Goal: Information Seeking & Learning: Understand process/instructions

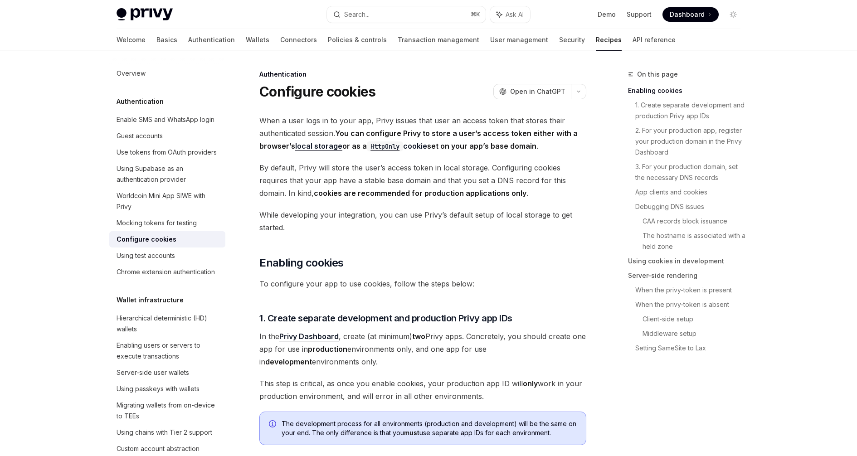
click at [397, 220] on span "While developing your integration, you can use Privy’s default setup of local s…" at bounding box center [422, 220] width 327 height 25
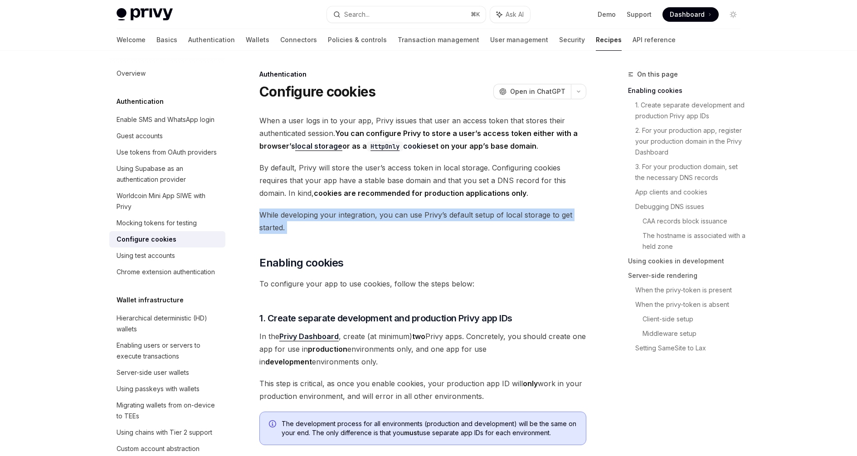
click at [397, 220] on span "While developing your integration, you can use Privy’s default setup of local s…" at bounding box center [422, 220] width 327 height 25
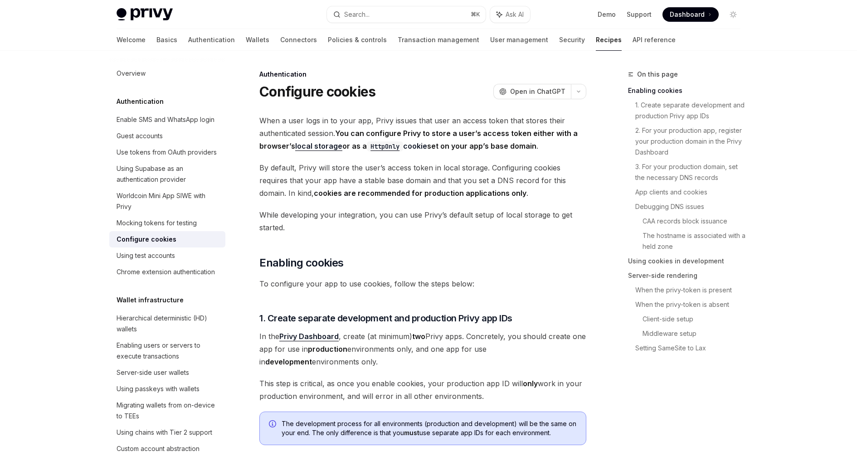
scroll to position [24, 0]
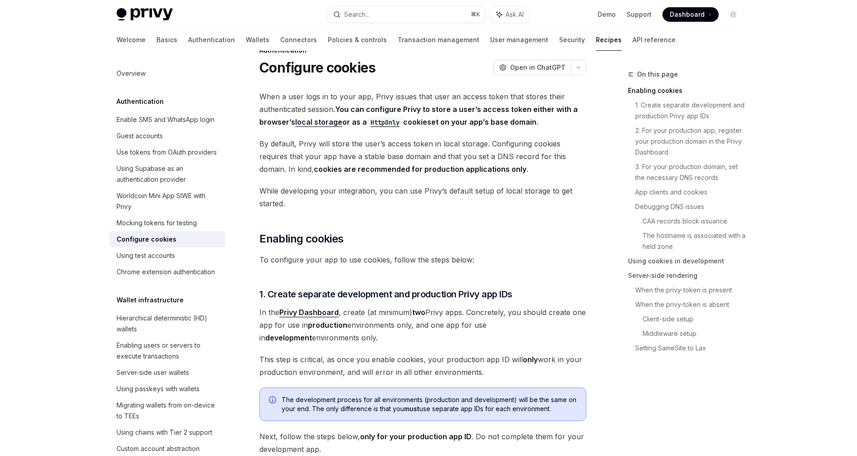
click at [725, 20] on div "Demo Support Dashboard Dashboard" at bounding box center [638, 14] width 203 height 15
click at [731, 17] on icon "Toggle dark mode" at bounding box center [732, 14] width 7 height 7
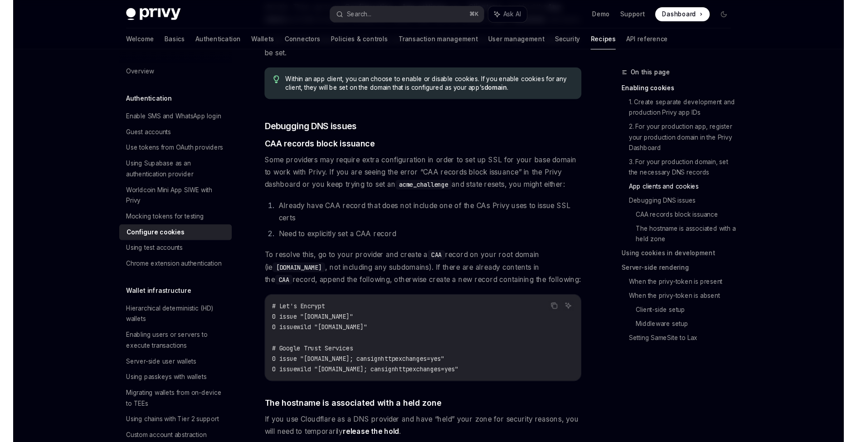
scroll to position [1018, 0]
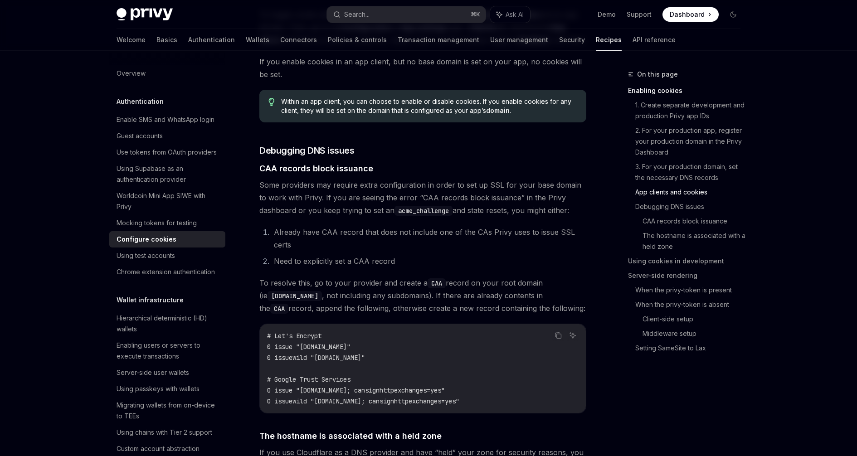
type textarea "*"
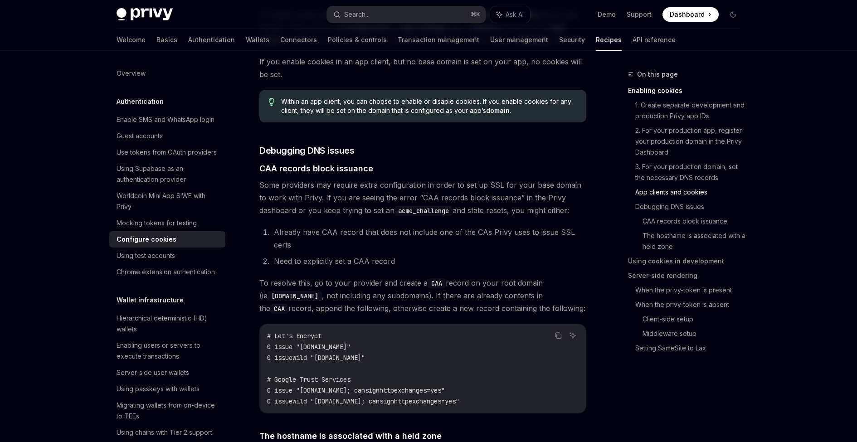
scroll to position [2118, 0]
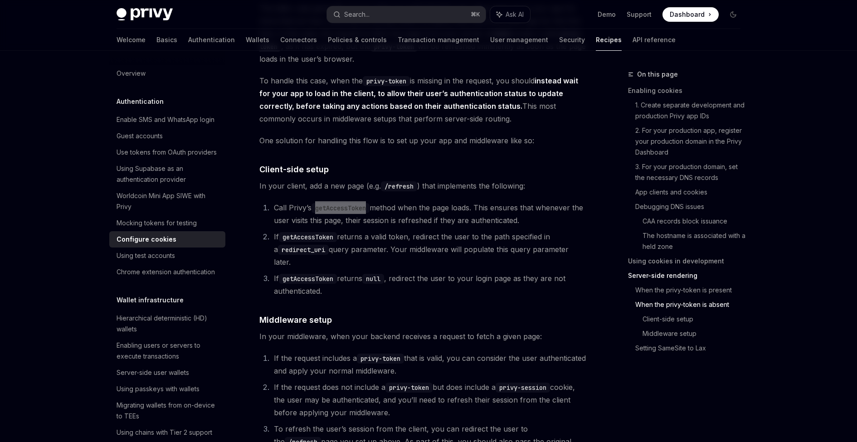
click at [354, 267] on li "If getAccessToken returns a valid token, redirect the user to the path specifie…" at bounding box center [428, 249] width 315 height 38
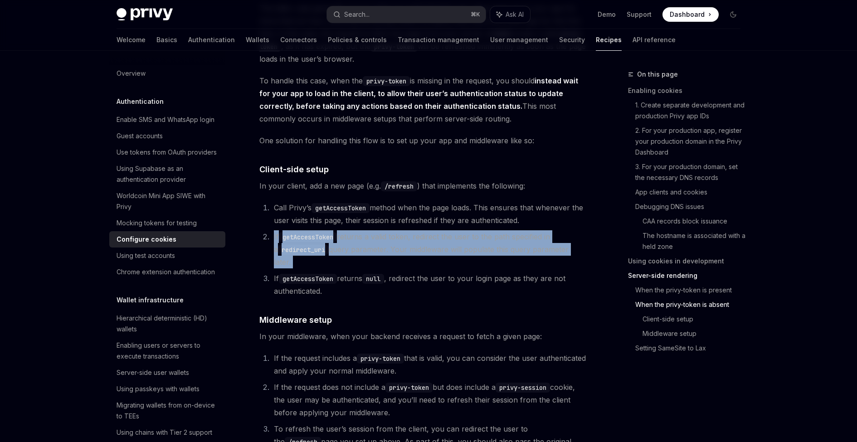
click at [354, 267] on li "If getAccessToken returns a valid token, redirect the user to the path specifie…" at bounding box center [428, 249] width 315 height 38
click at [341, 276] on li "If getAccessToken returns null , redirect the user to your login page as they a…" at bounding box center [428, 284] width 315 height 25
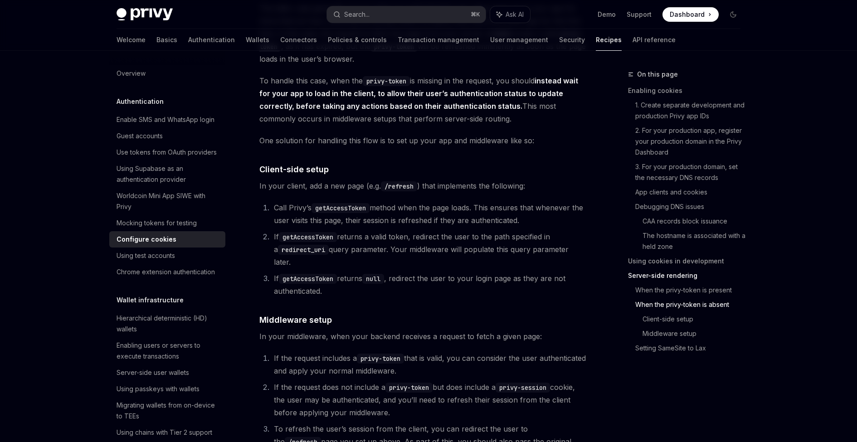
click at [341, 276] on li "If getAccessToken returns null , redirect the user to your login page as they a…" at bounding box center [428, 284] width 315 height 25
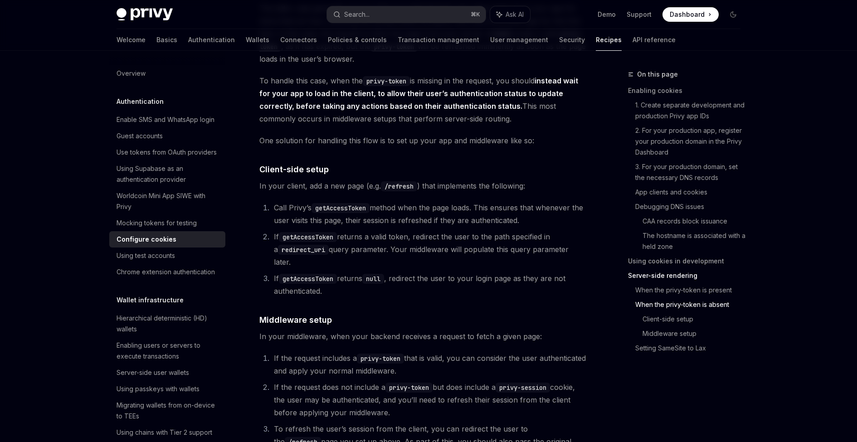
click at [334, 295] on li "If getAccessToken returns null , redirect the user to your login page as they a…" at bounding box center [428, 284] width 315 height 25
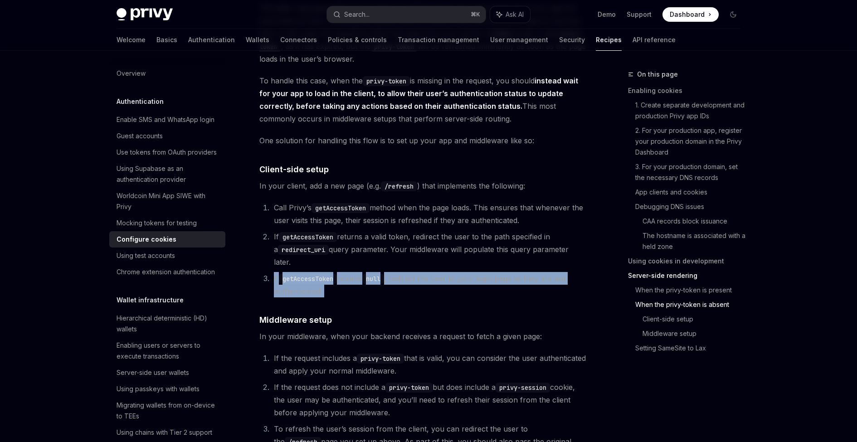
click at [334, 295] on li "If getAccessToken returns null , redirect the user to your login page as they a…" at bounding box center [428, 284] width 315 height 25
drag, startPoint x: 334, startPoint y: 295, endPoint x: 274, endPoint y: 272, distance: 64.0
click at [274, 272] on li "If getAccessToken returns null , redirect the user to your login page as they a…" at bounding box center [428, 284] width 315 height 25
drag, startPoint x: 274, startPoint y: 272, endPoint x: 355, endPoint y: 291, distance: 82.8
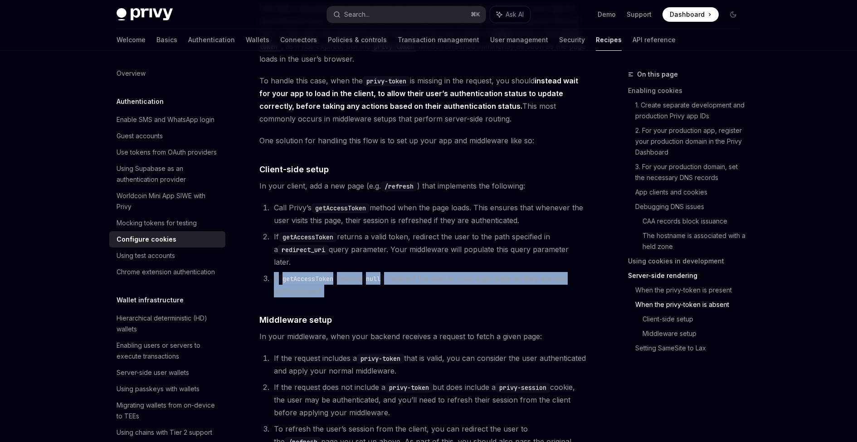
click at [355, 291] on li "If getAccessToken returns null , redirect the user to your login page as they a…" at bounding box center [428, 284] width 315 height 25
drag, startPoint x: 332, startPoint y: 291, endPoint x: 273, endPoint y: 277, distance: 60.6
click at [273, 277] on li "If getAccessToken returns null , redirect the user to your login page as they a…" at bounding box center [428, 284] width 315 height 25
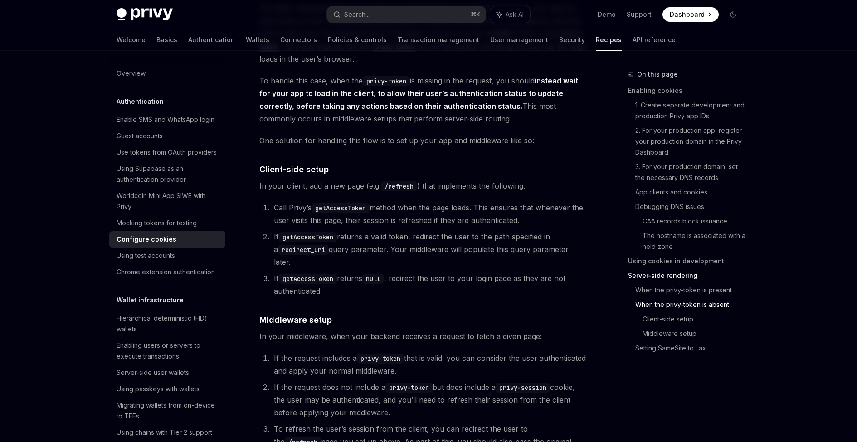
click at [273, 277] on li "If getAccessToken returns null , redirect the user to your login page as they a…" at bounding box center [428, 284] width 315 height 25
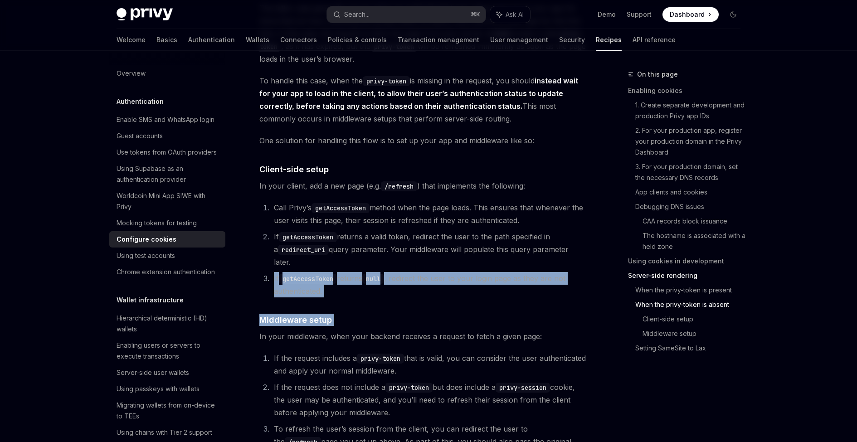
drag, startPoint x: 273, startPoint y: 277, endPoint x: 332, endPoint y: 302, distance: 64.0
click at [325, 282] on code "getAccessToken" at bounding box center [308, 279] width 58 height 10
drag, startPoint x: 332, startPoint y: 290, endPoint x: 273, endPoint y: 282, distance: 59.9
click at [273, 282] on li "If getAccessToken returns null , redirect the user to your login page as they a…" at bounding box center [428, 284] width 315 height 25
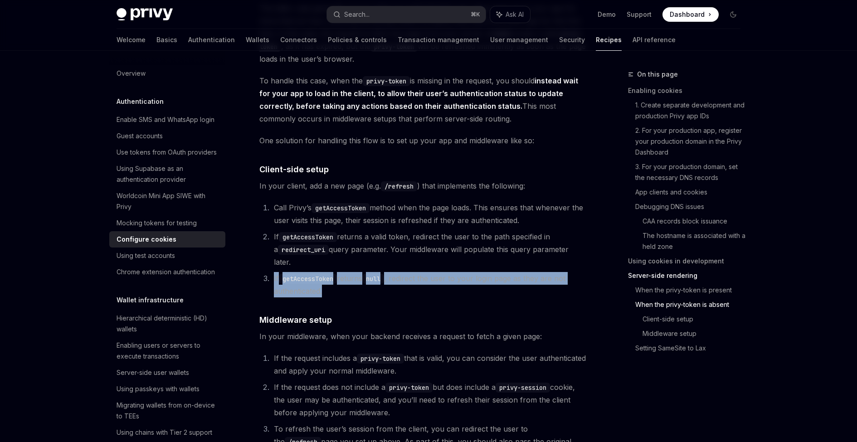
click at [273, 282] on li "If getAccessToken returns null , redirect the user to your login page as they a…" at bounding box center [428, 284] width 315 height 25
drag, startPoint x: 273, startPoint y: 282, endPoint x: 330, endPoint y: 294, distance: 58.8
click at [330, 294] on li "If getAccessToken returns null , redirect the user to your login page as they a…" at bounding box center [428, 284] width 315 height 25
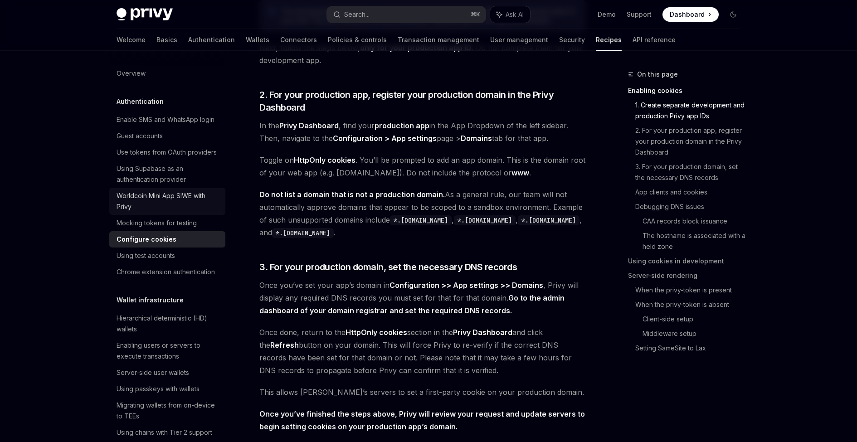
scroll to position [405, 0]
